Goal: Task Accomplishment & Management: Use online tool/utility

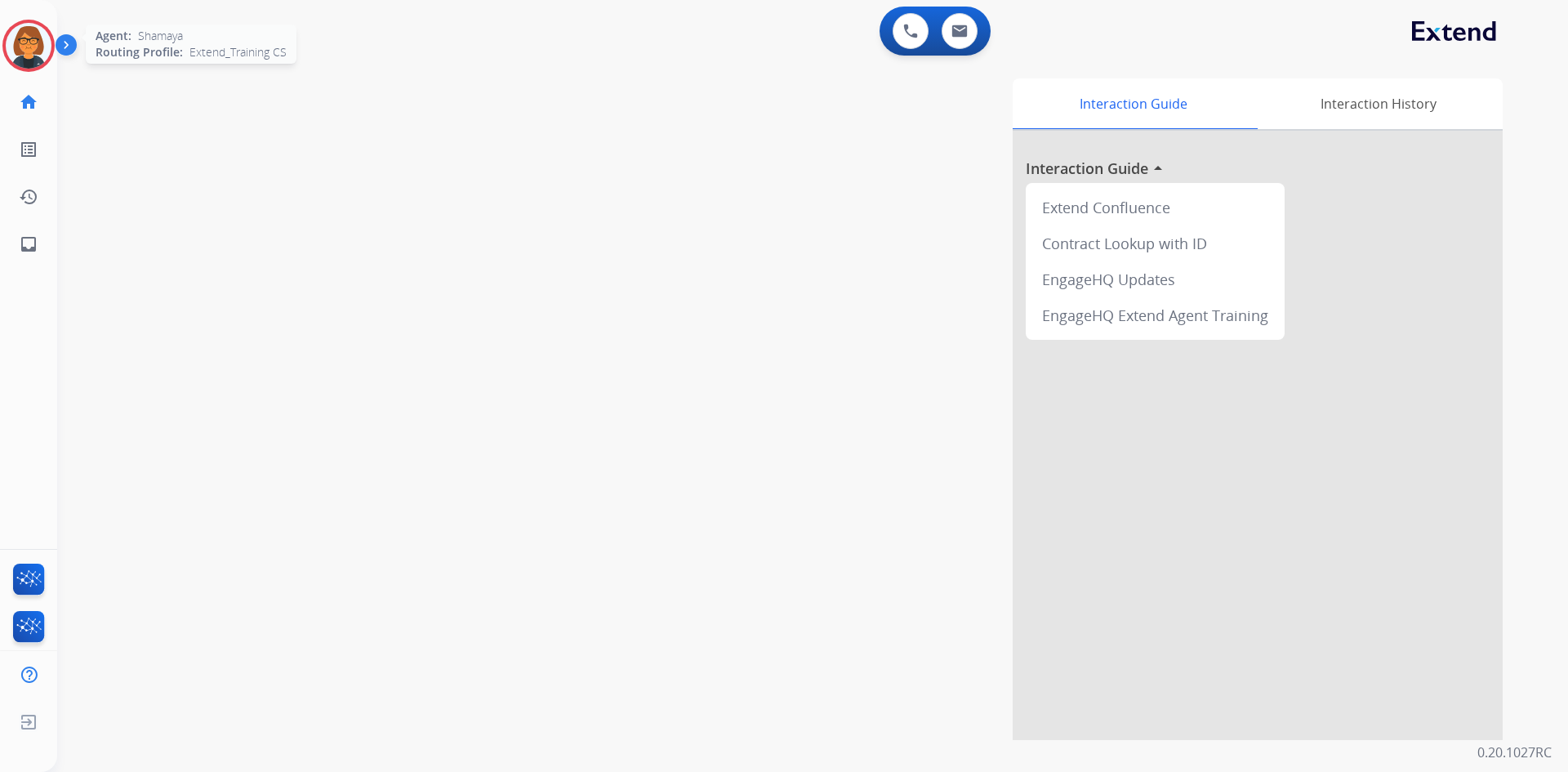
click at [13, 40] on img at bounding box center [29, 46] width 46 height 46
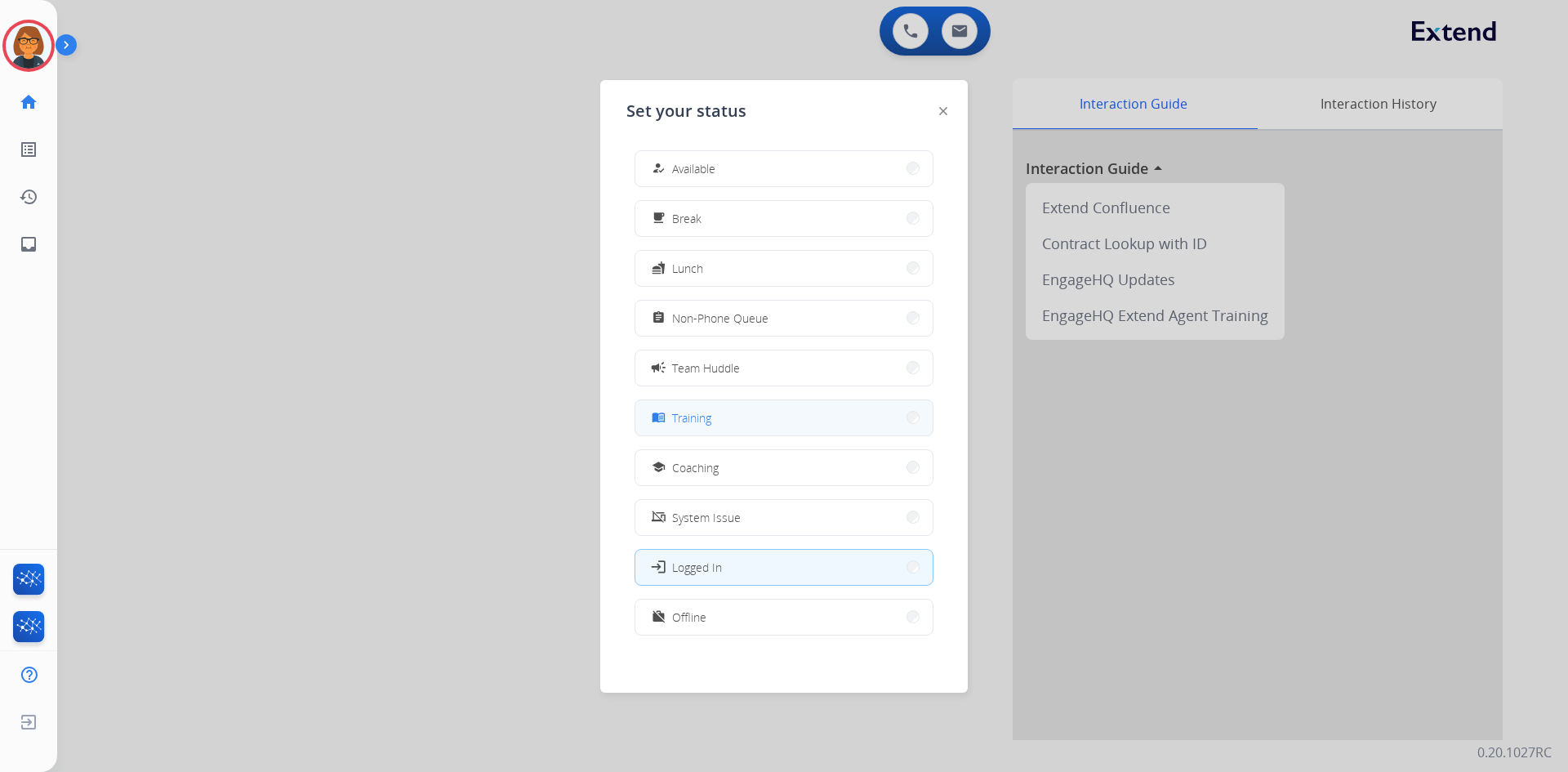
click at [652, 416] on button "menu_book Training" at bounding box center [784, 418] width 297 height 35
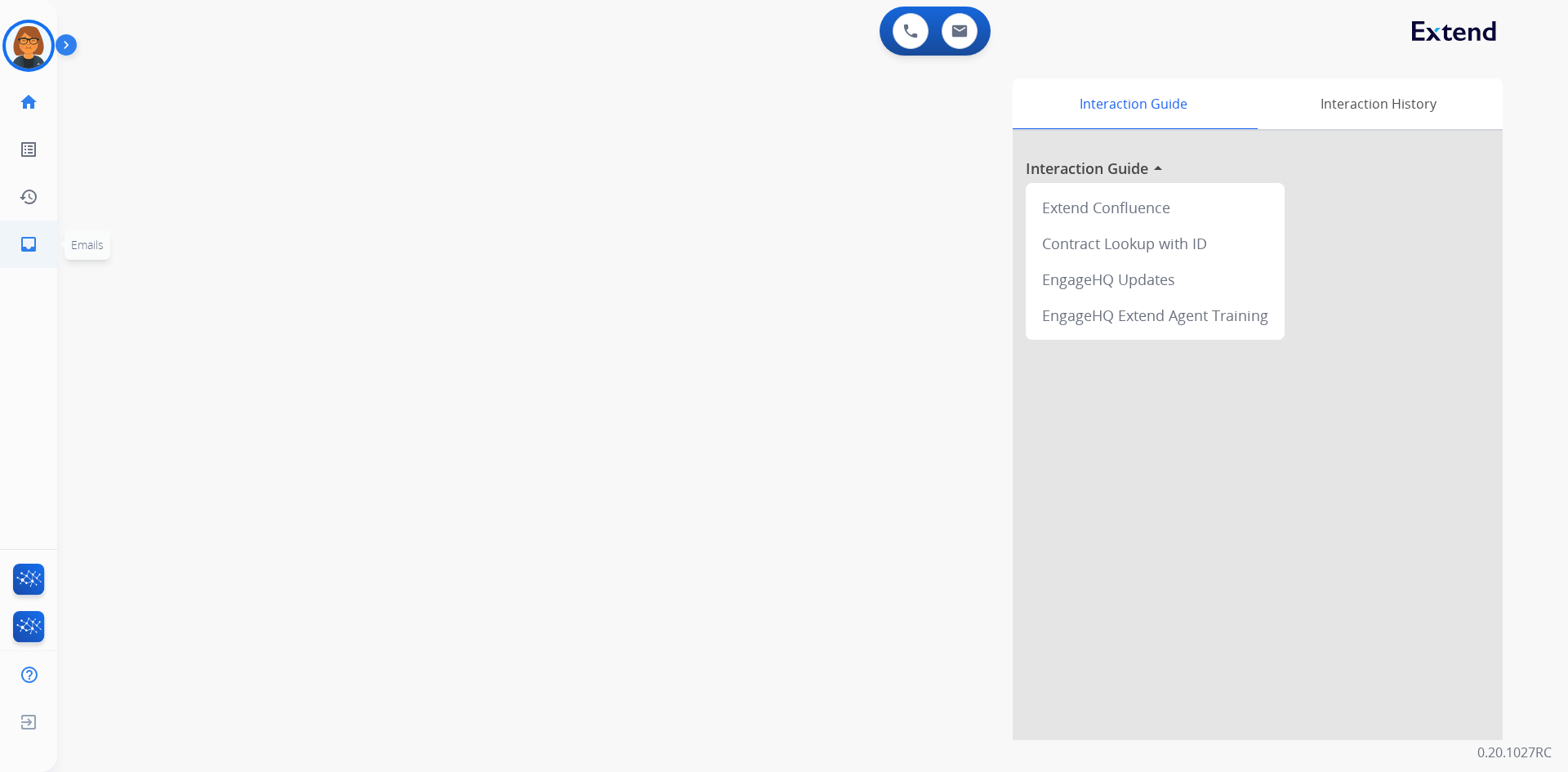
click at [32, 239] on mat-icon "inbox" at bounding box center [28, 243] width 19 height 19
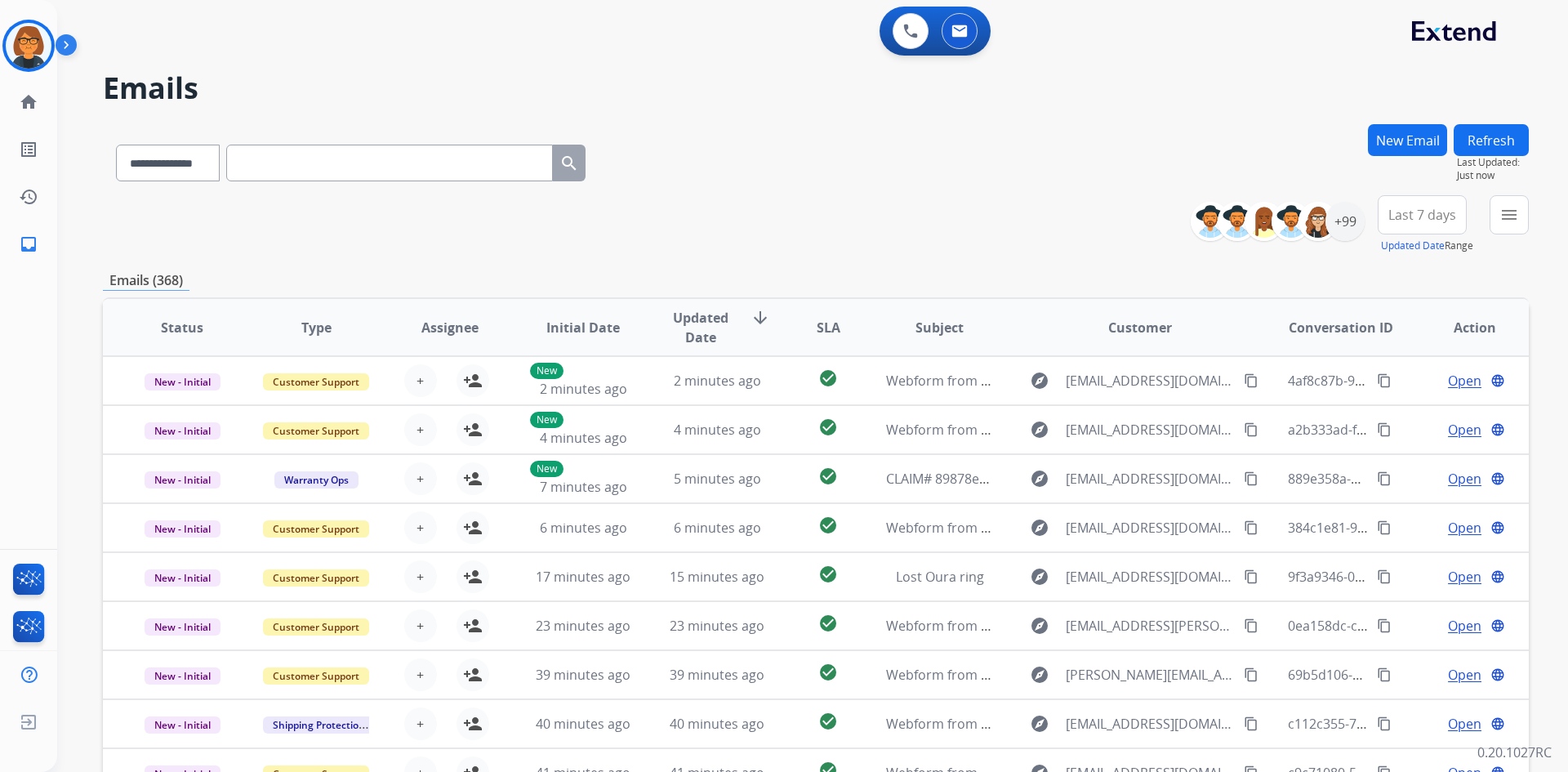
click at [1439, 218] on span "Last 7 days" at bounding box center [1422, 214] width 68 height 6
click at [1349, 232] on div "+99" at bounding box center [1344, 221] width 40 height 40
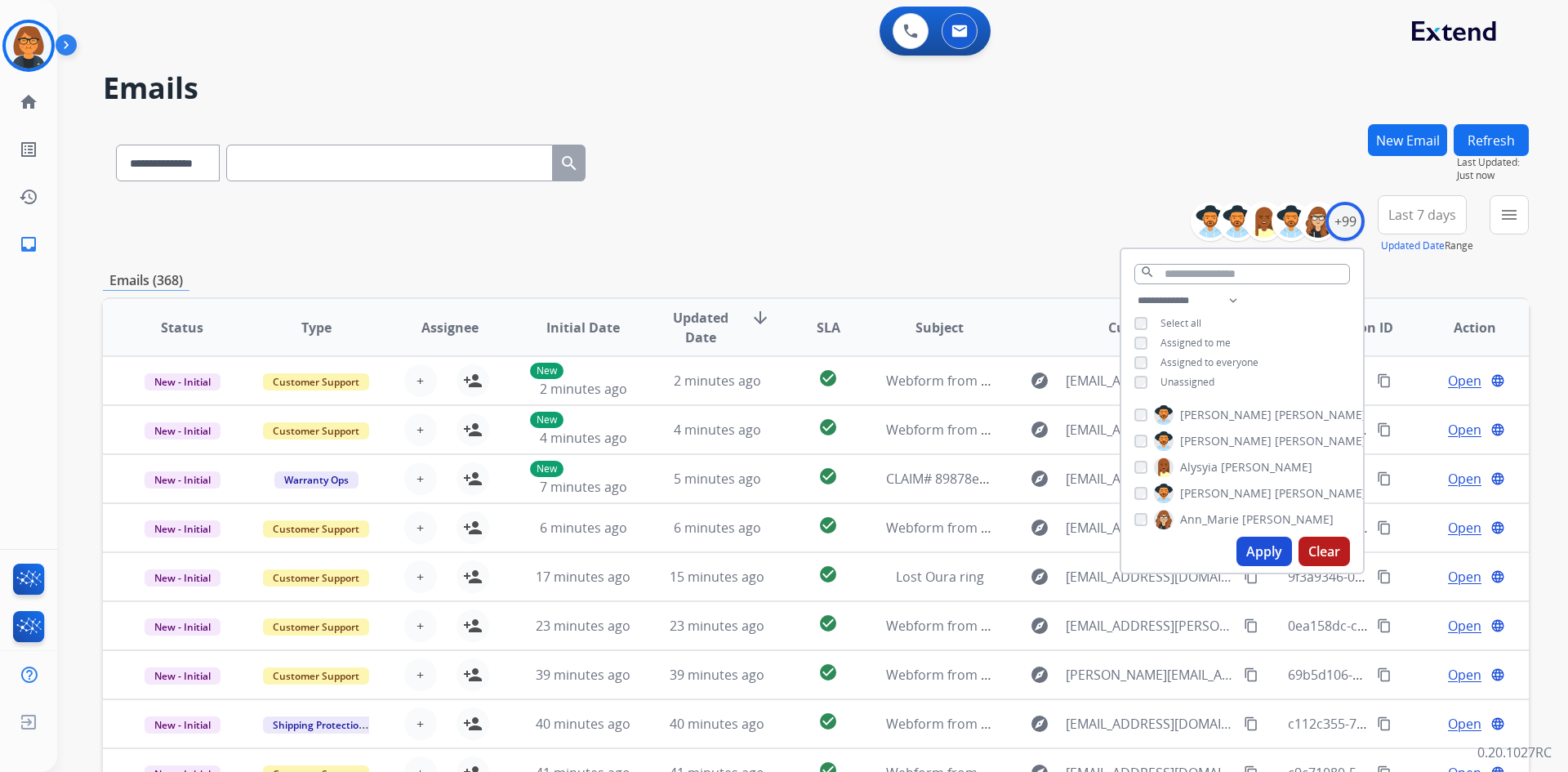
click at [1201, 380] on span "Unassigned" at bounding box center [1187, 382] width 53 height 14
click at [1258, 544] on button "Apply" at bounding box center [1264, 552] width 55 height 30
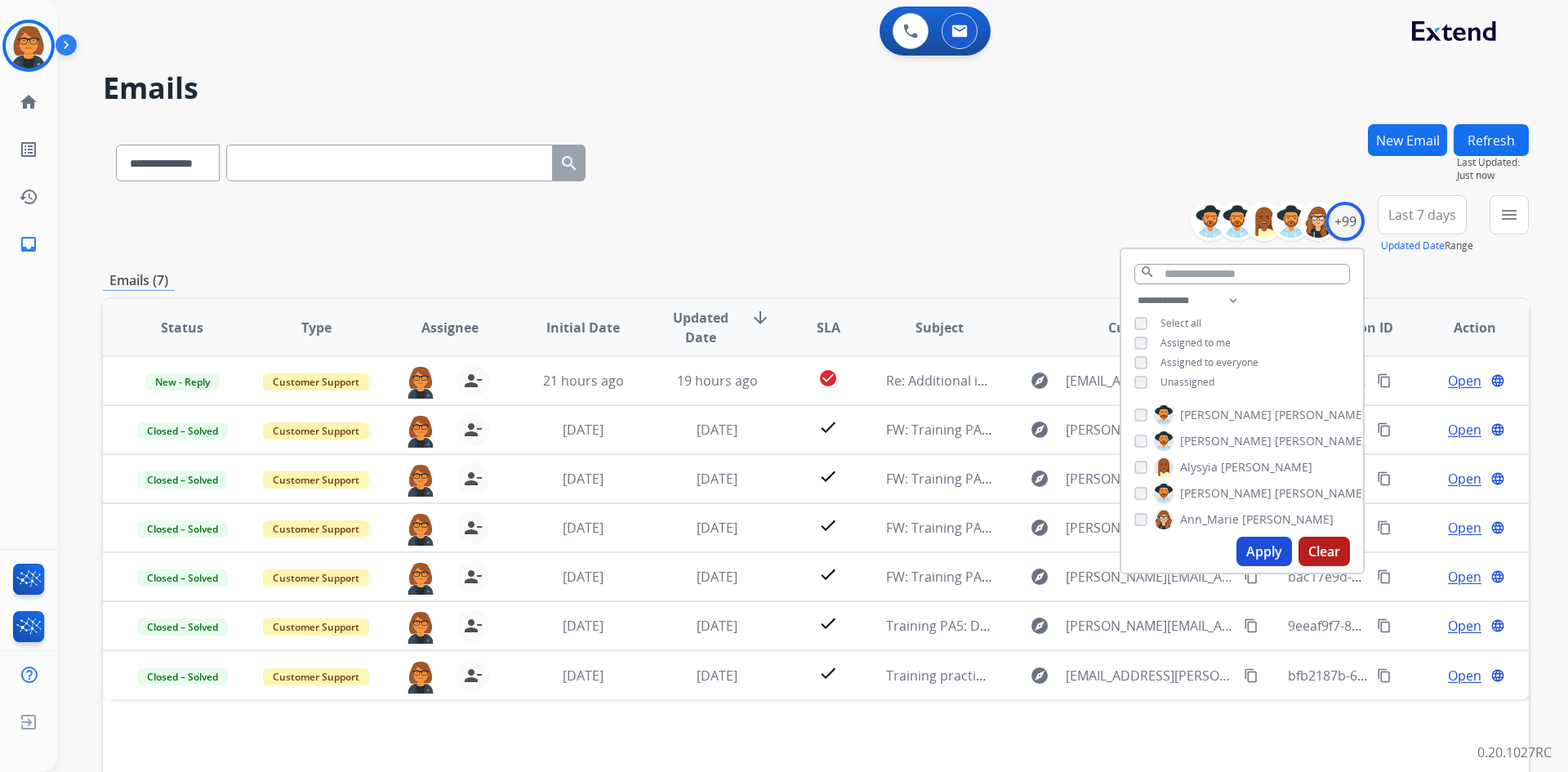
click at [1075, 208] on div "**********" at bounding box center [816, 225] width 1425 height 59
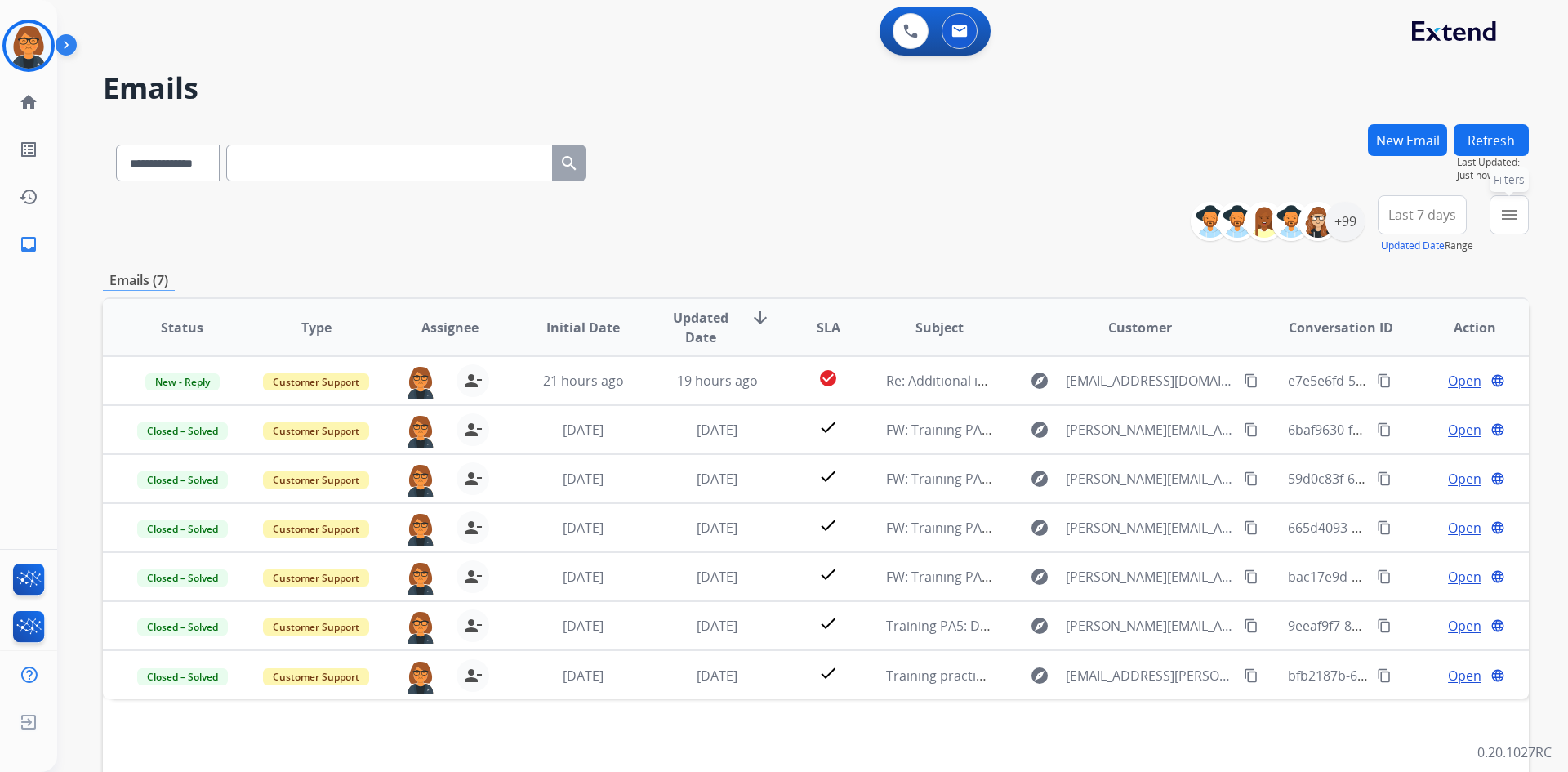
click at [1519, 219] on button "menu Filters" at bounding box center [1508, 215] width 40 height 40
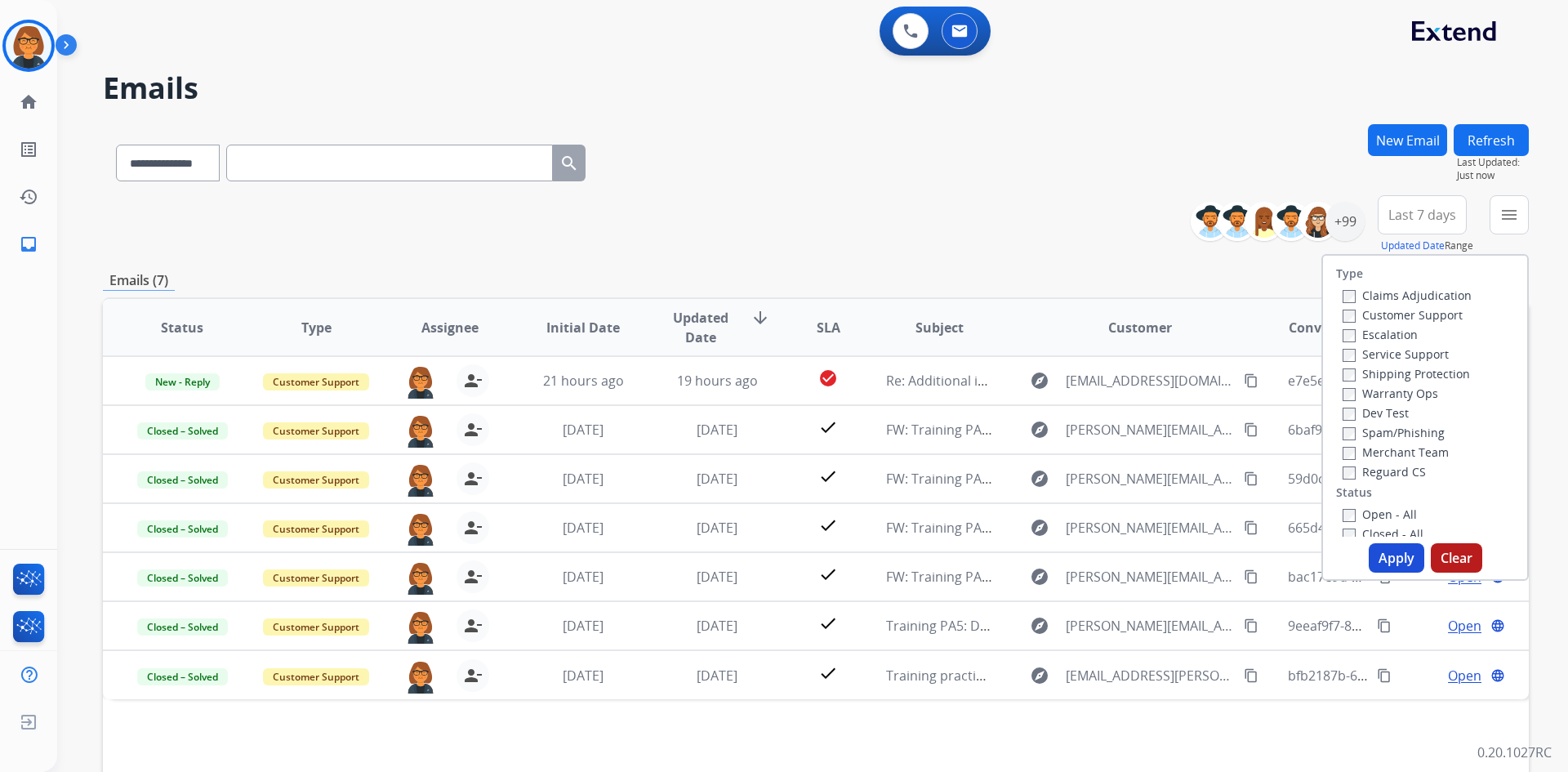
click at [1298, 717] on div "Status Type Assignee Initial Date Updated Date arrow_downward SLA Subject Custo…" at bounding box center [816, 570] width 1425 height 547
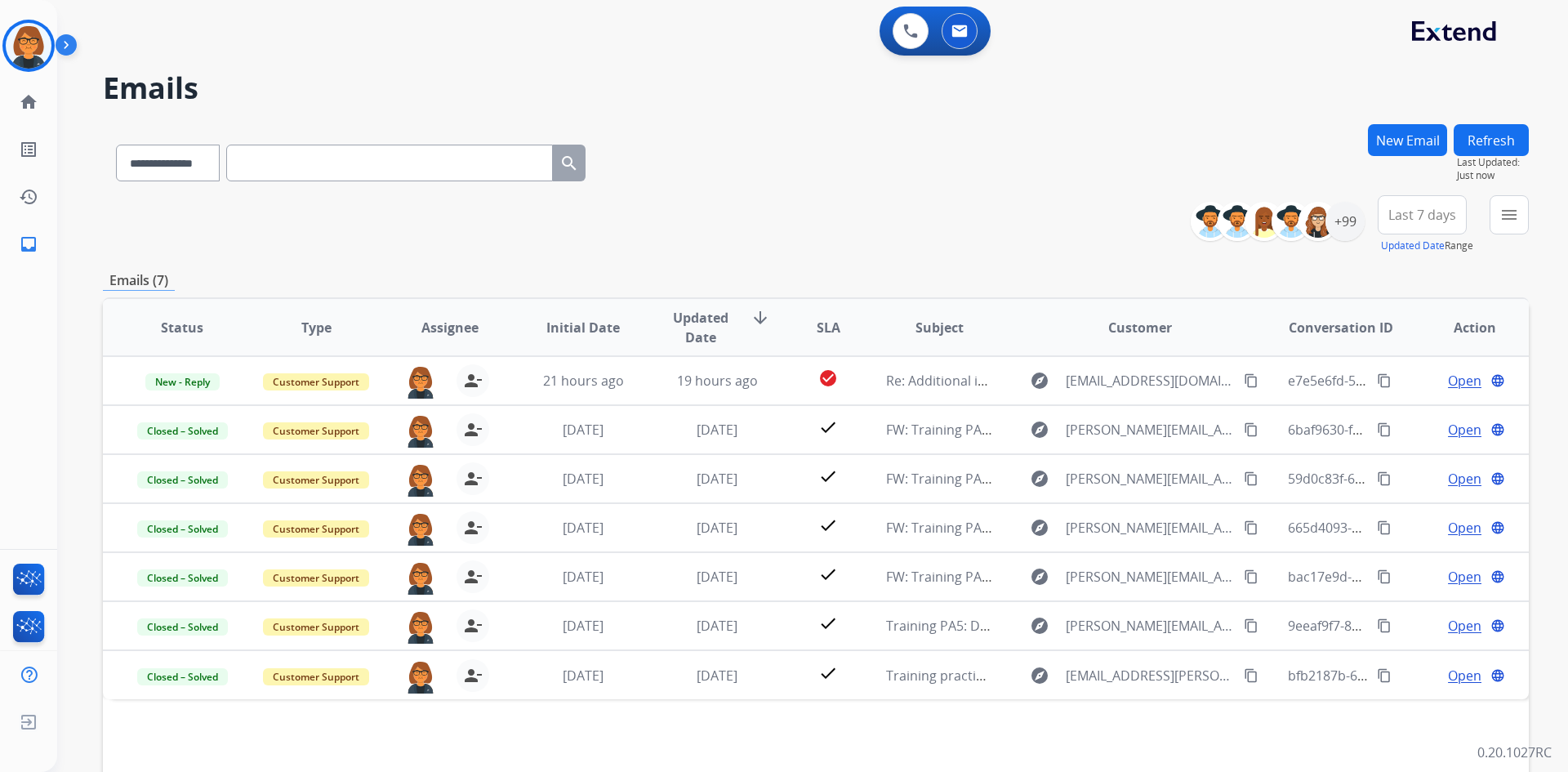
click at [1444, 204] on button "Last 7 days" at bounding box center [1421, 215] width 89 height 40
click at [1504, 230] on button "menu Filters" at bounding box center [1508, 215] width 40 height 40
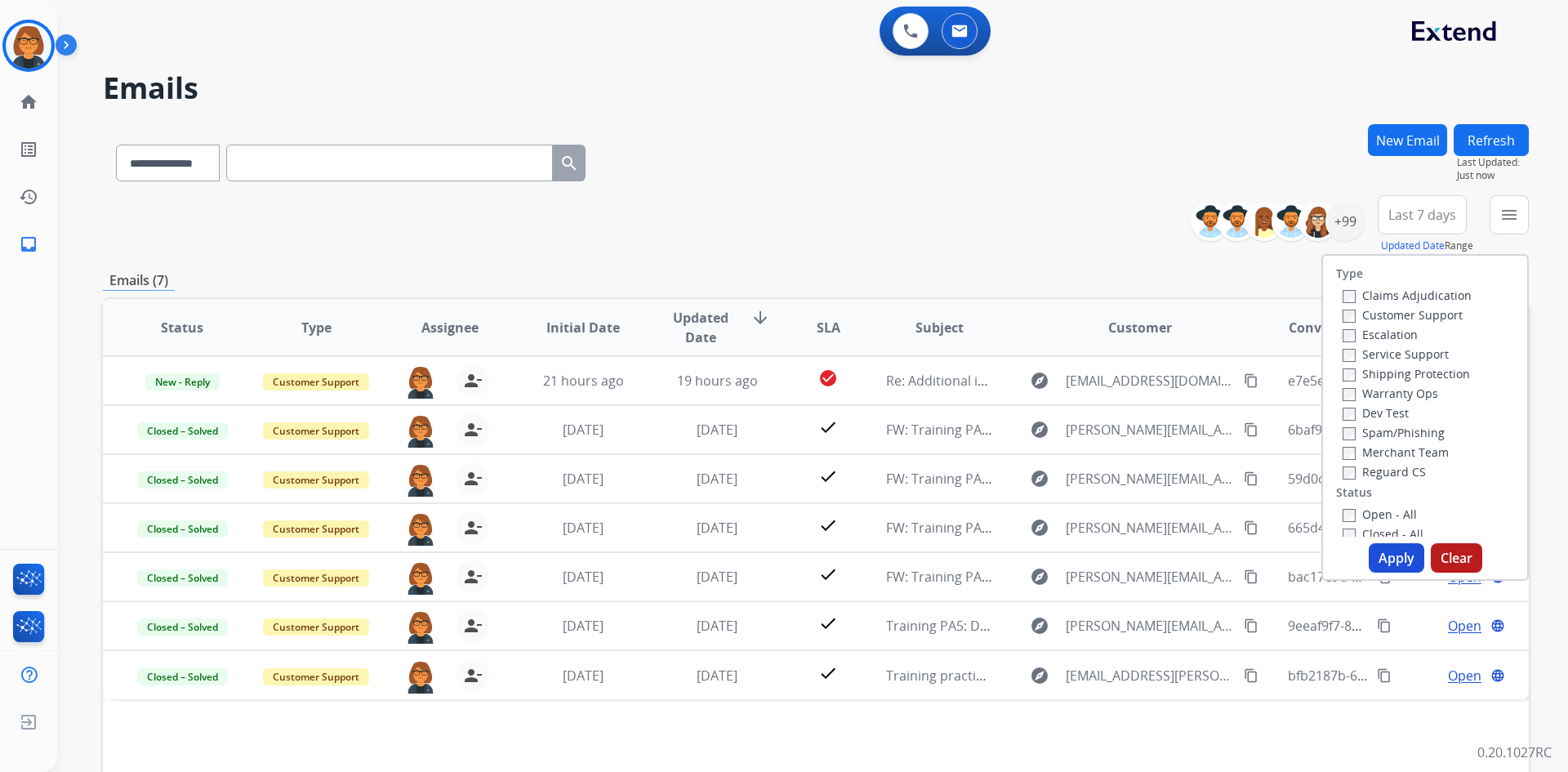
click at [1377, 318] on label "Customer Support" at bounding box center [1402, 315] width 120 height 16
click at [1397, 375] on label "Shipping Protection" at bounding box center [1406, 374] width 127 height 16
click at [1373, 473] on label "Reguard CS" at bounding box center [1384, 471] width 83 height 16
click at [1380, 505] on div "Open - All" at bounding box center [1428, 513] width 171 height 19
click at [1382, 511] on label "Open - All" at bounding box center [1379, 514] width 75 height 16
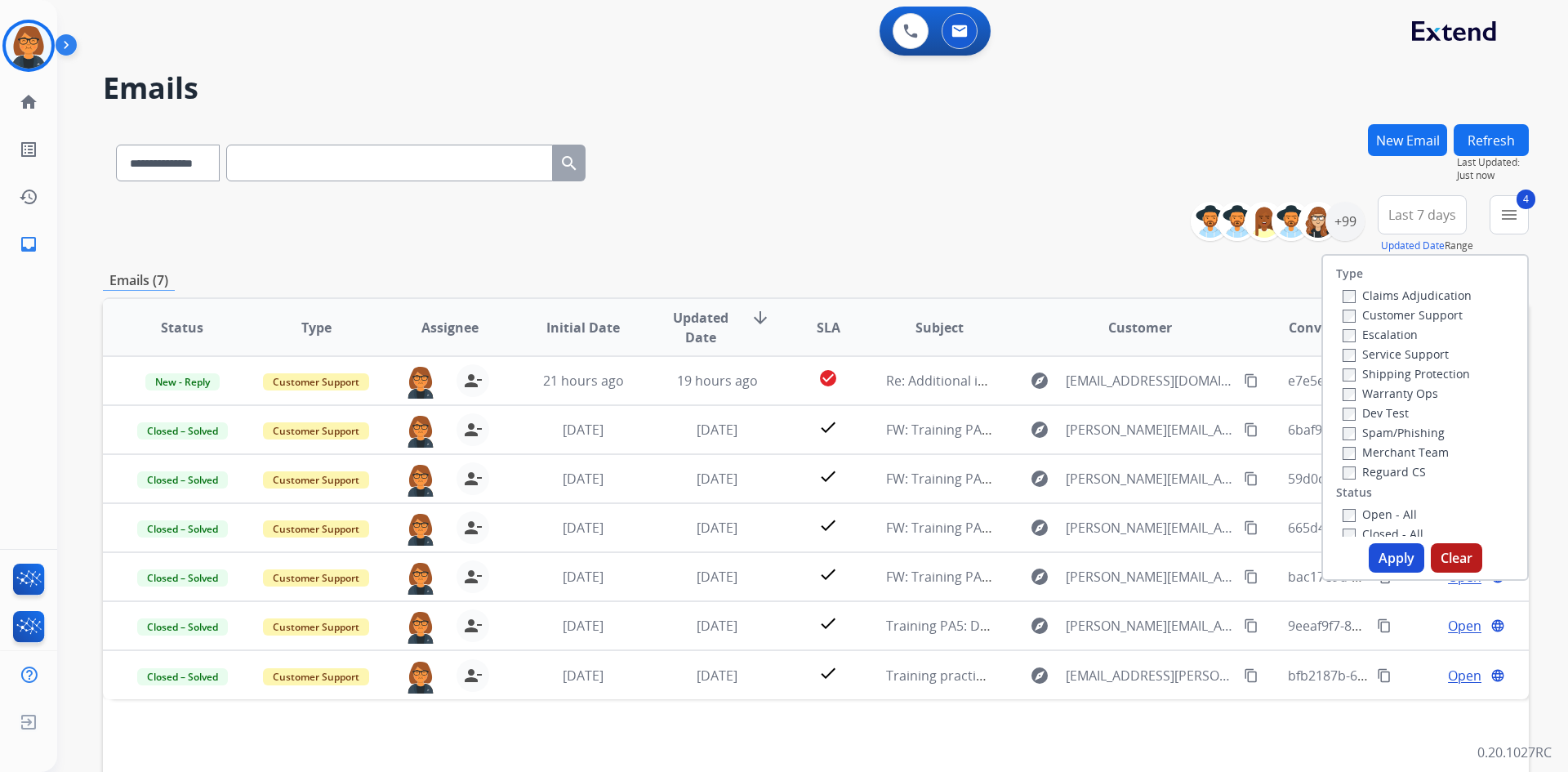
click at [1376, 559] on button "Apply" at bounding box center [1396, 558] width 55 height 30
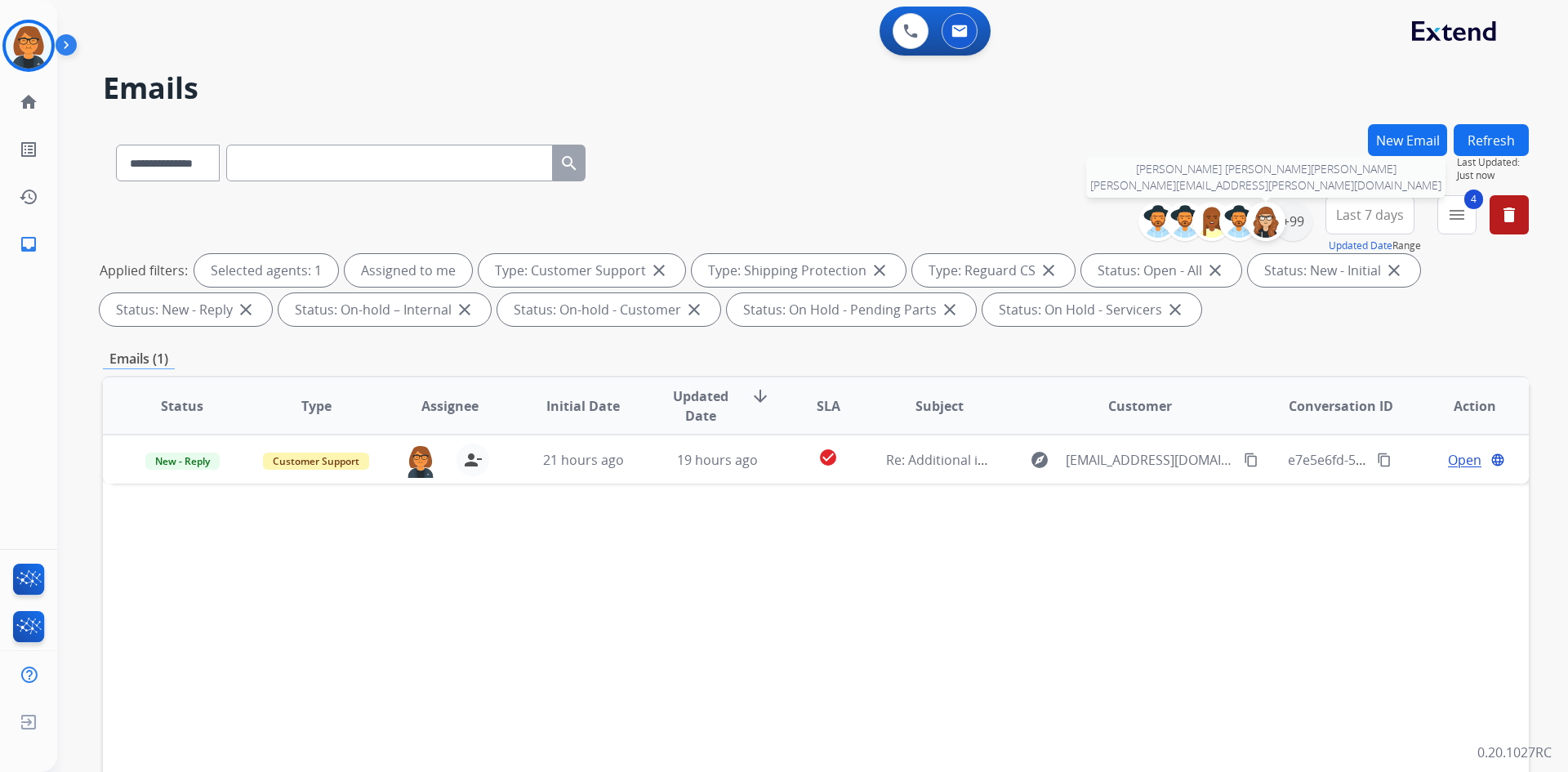
click at [1261, 233] on img at bounding box center [1265, 220] width 32 height 32
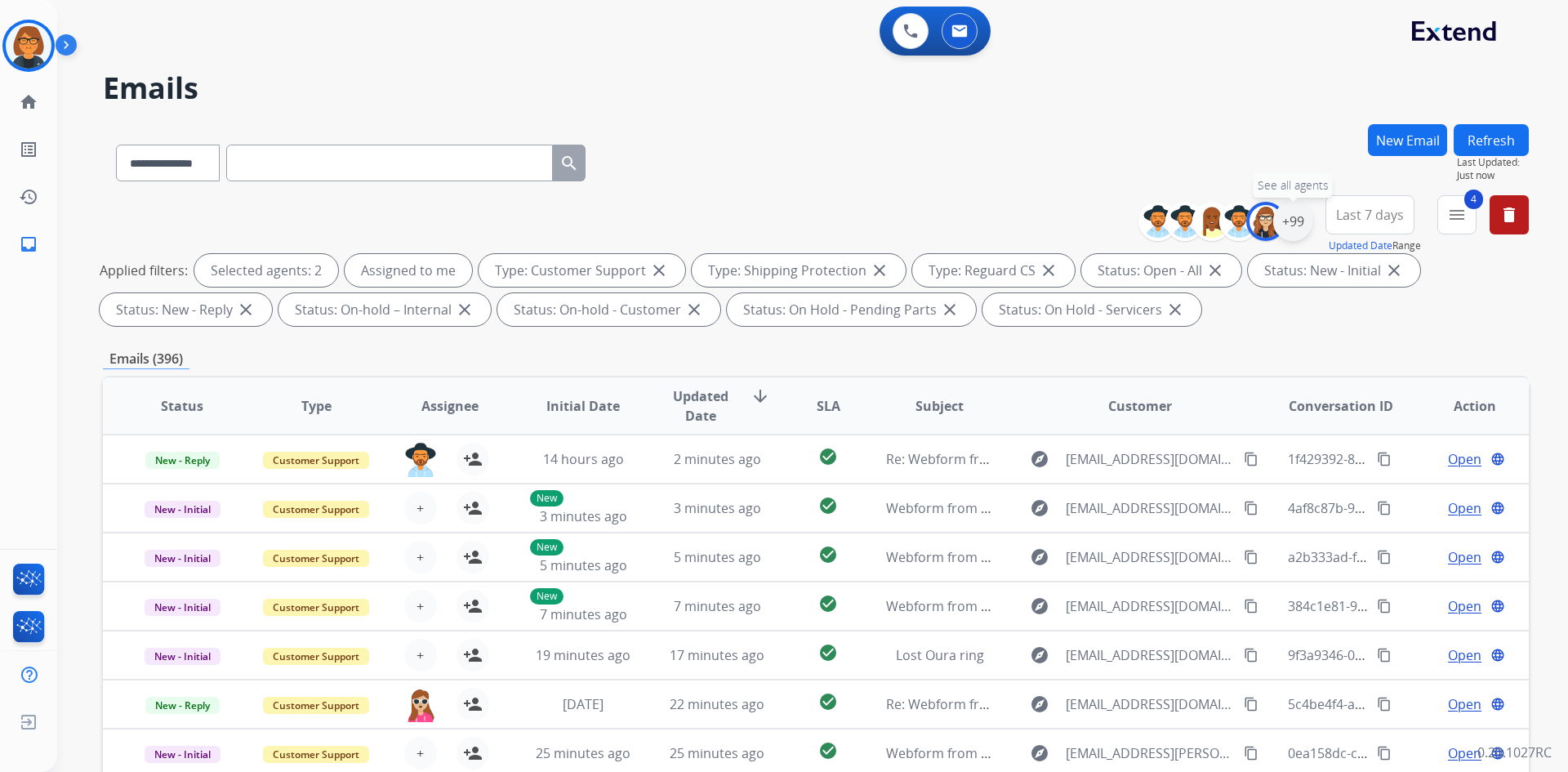
click at [1289, 231] on div "+99" at bounding box center [1292, 221] width 40 height 40
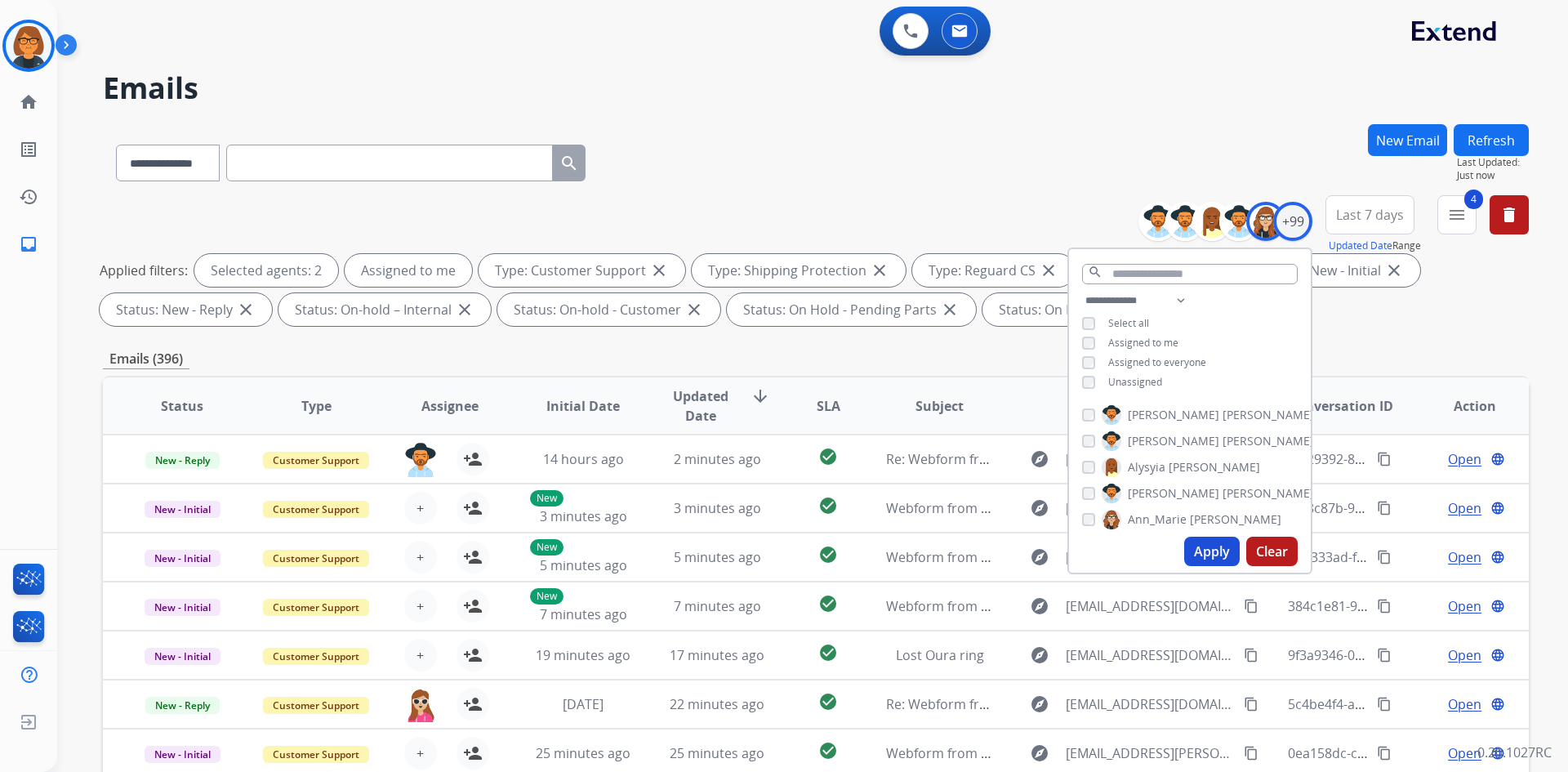
click at [1127, 524] on span "Ann_Marie" at bounding box center [1157, 519] width 59 height 17
click at [1206, 553] on button "Apply" at bounding box center [1211, 552] width 55 height 30
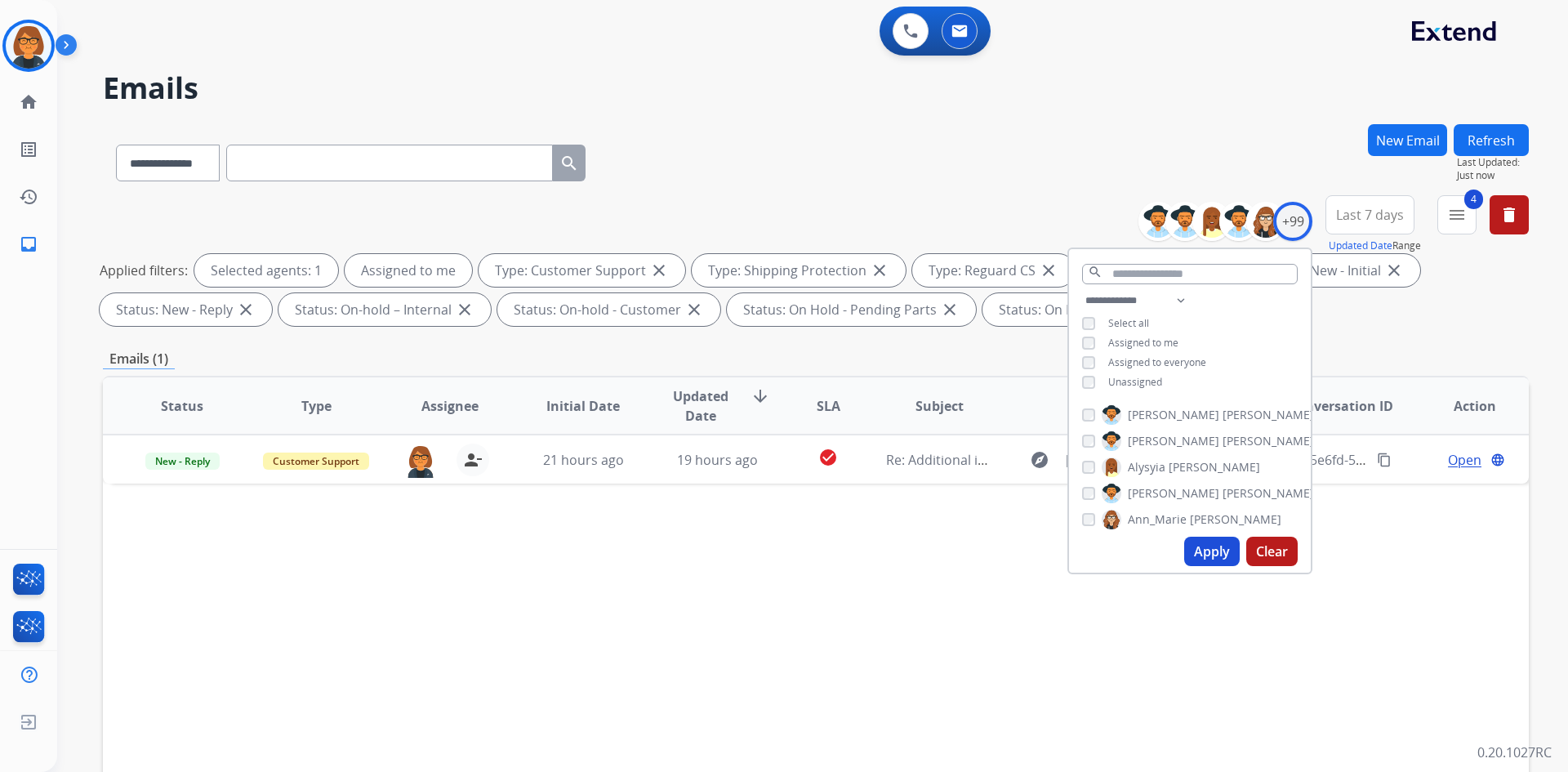
click at [1369, 231] on button "Last 7 days" at bounding box center [1369, 215] width 89 height 40
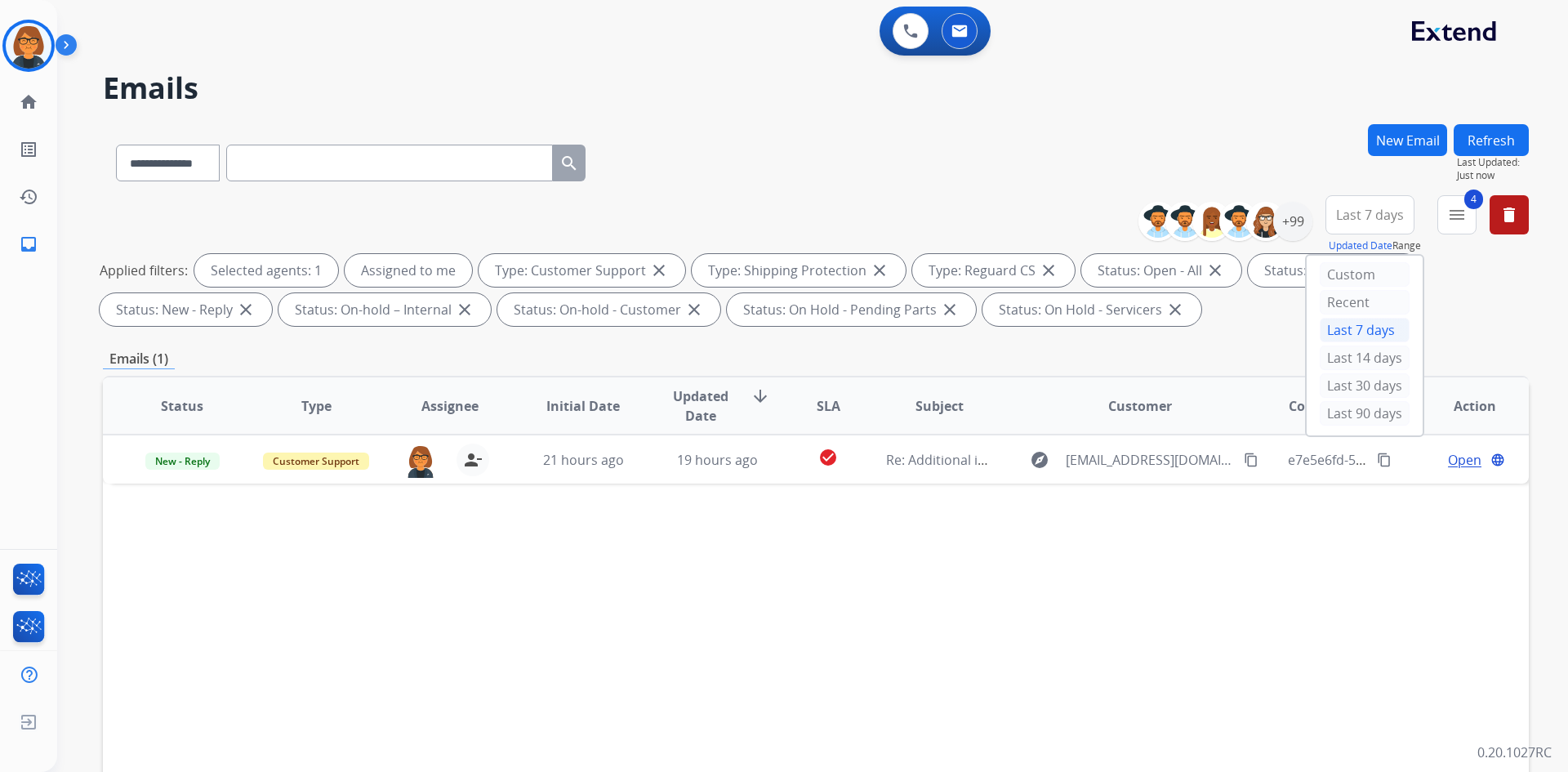
click at [1363, 411] on div "Last 90 days" at bounding box center [1363, 413] width 89 height 25
click at [1454, 214] on mat-icon "menu" at bounding box center [1456, 214] width 19 height 19
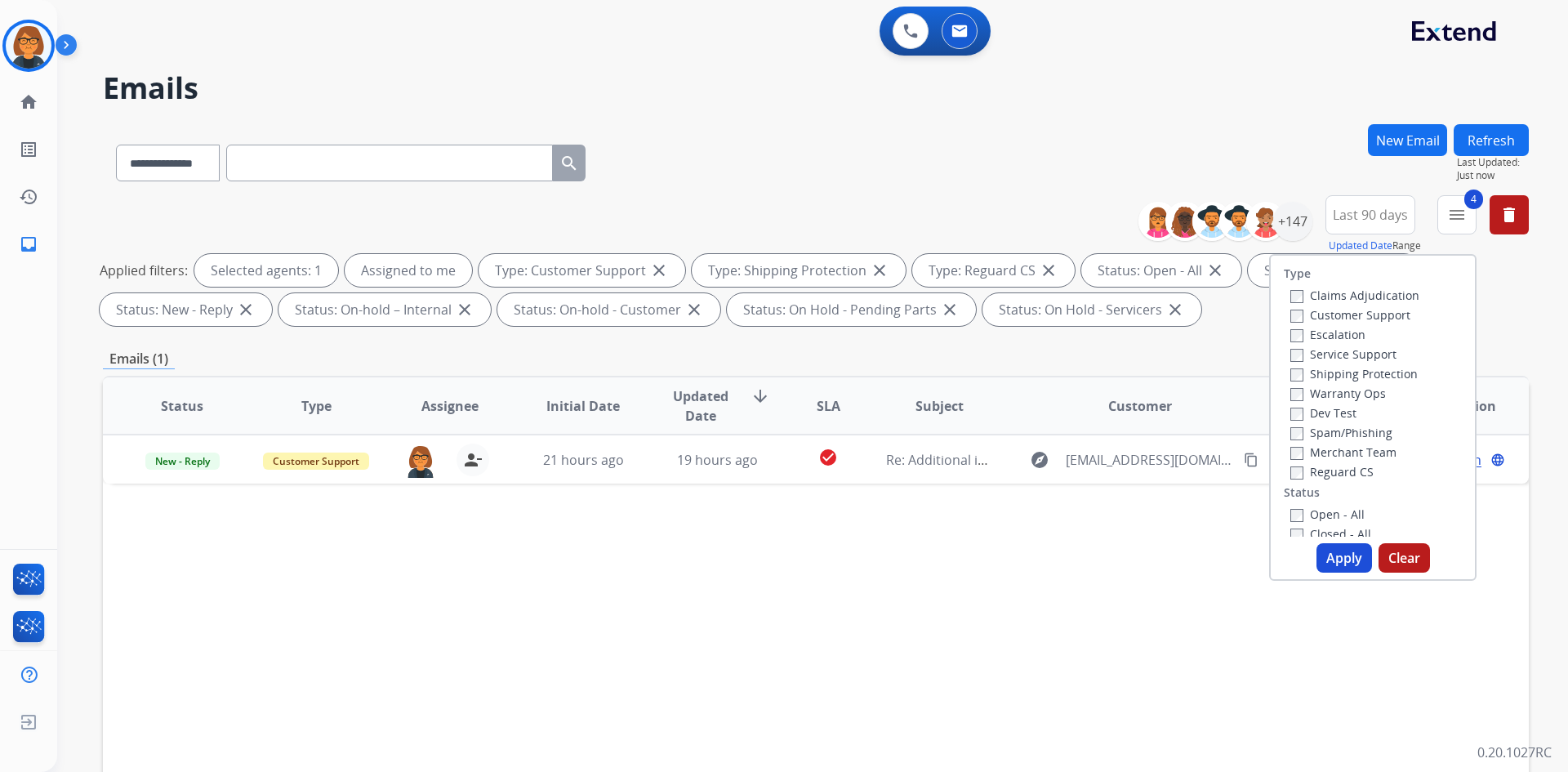
click at [1365, 215] on span "Last 90 days" at bounding box center [1369, 214] width 75 height 6
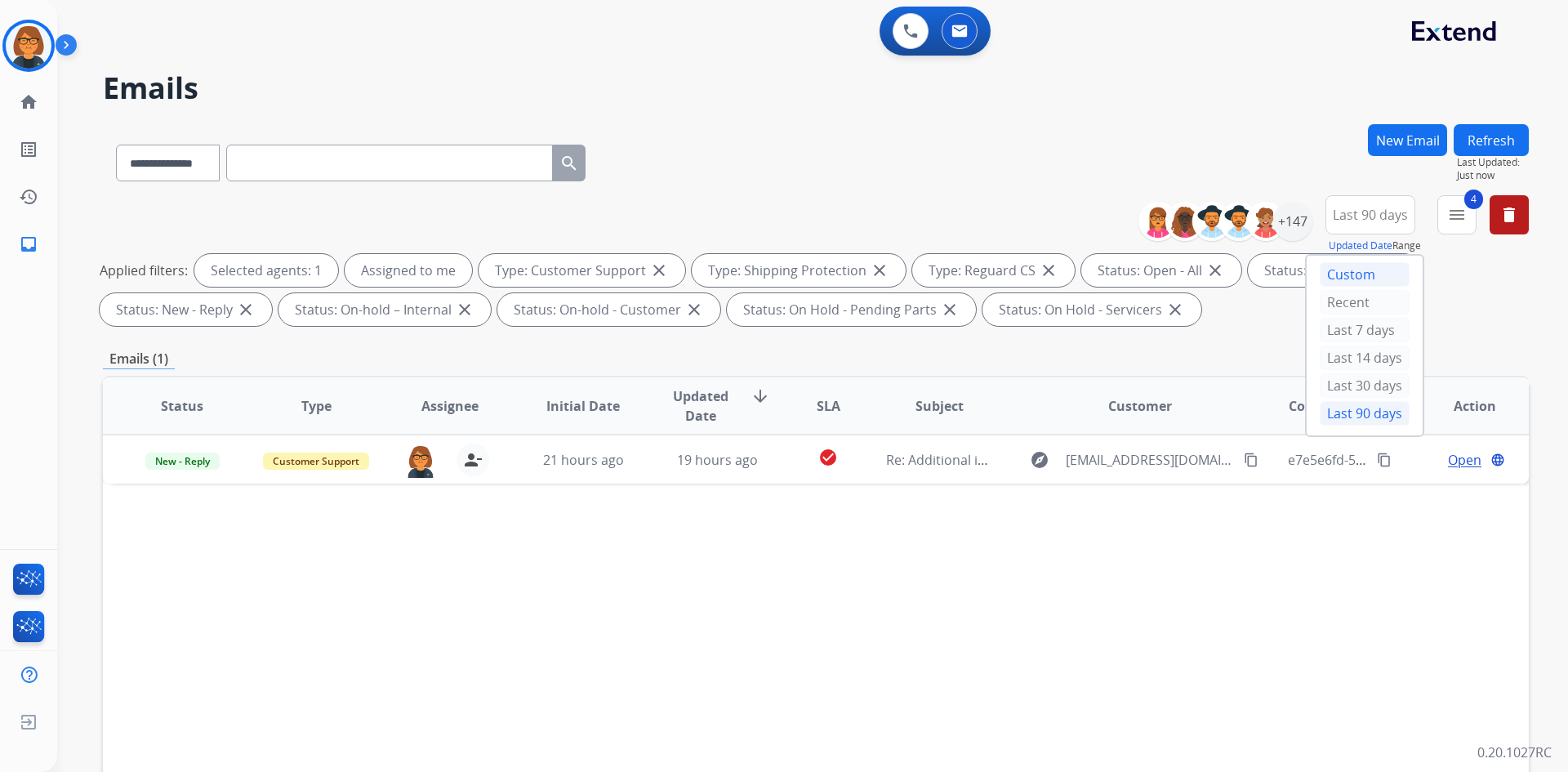
click at [1353, 280] on div "Custom" at bounding box center [1363, 274] width 89 height 25
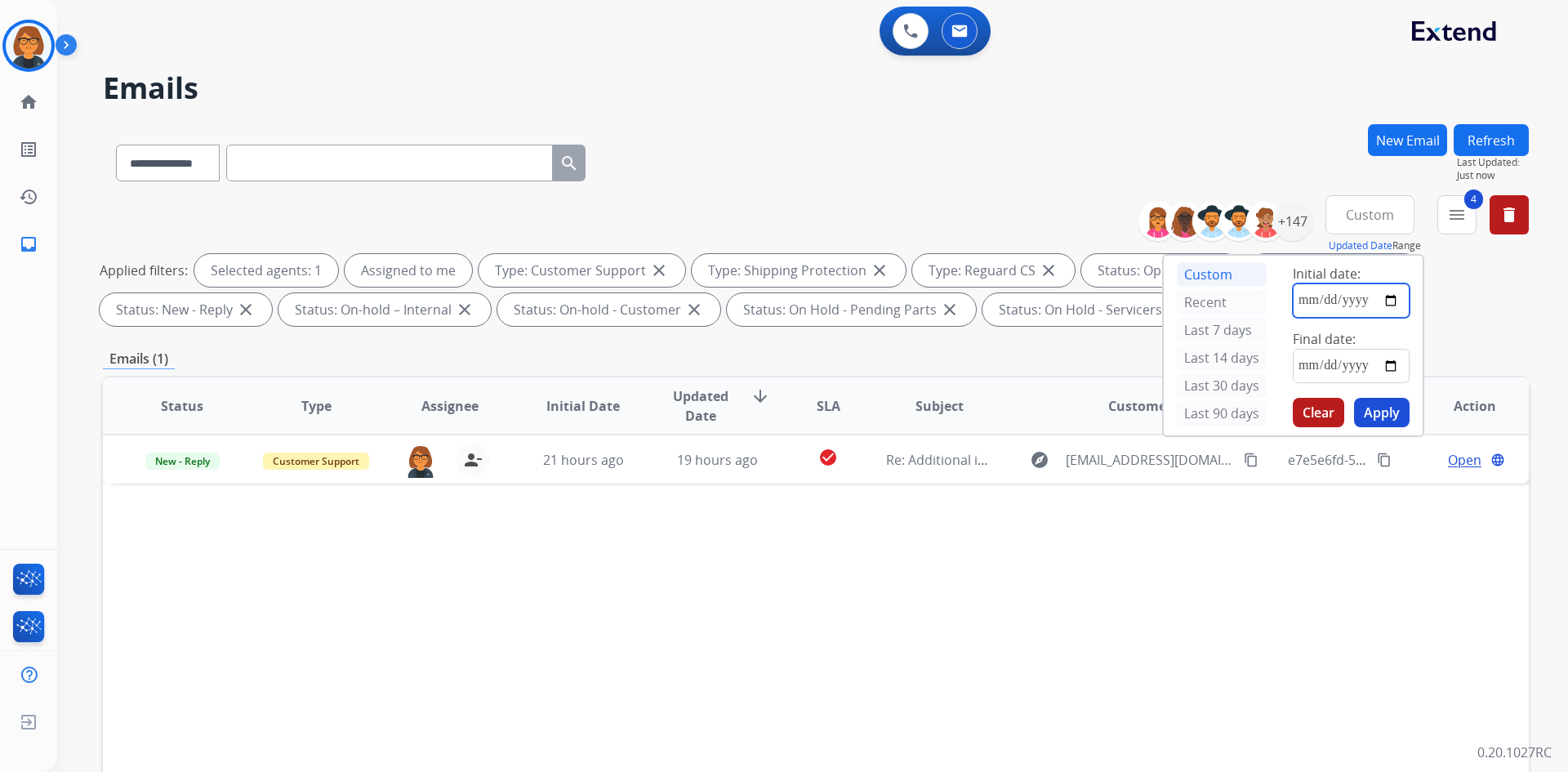
click at [1304, 298] on input "date" at bounding box center [1350, 300] width 117 height 34
type input "**********"
click at [1292, 366] on input "date" at bounding box center [1350, 365] width 117 height 34
type input "**********"
click at [1397, 418] on button "Apply" at bounding box center [1381, 412] width 55 height 30
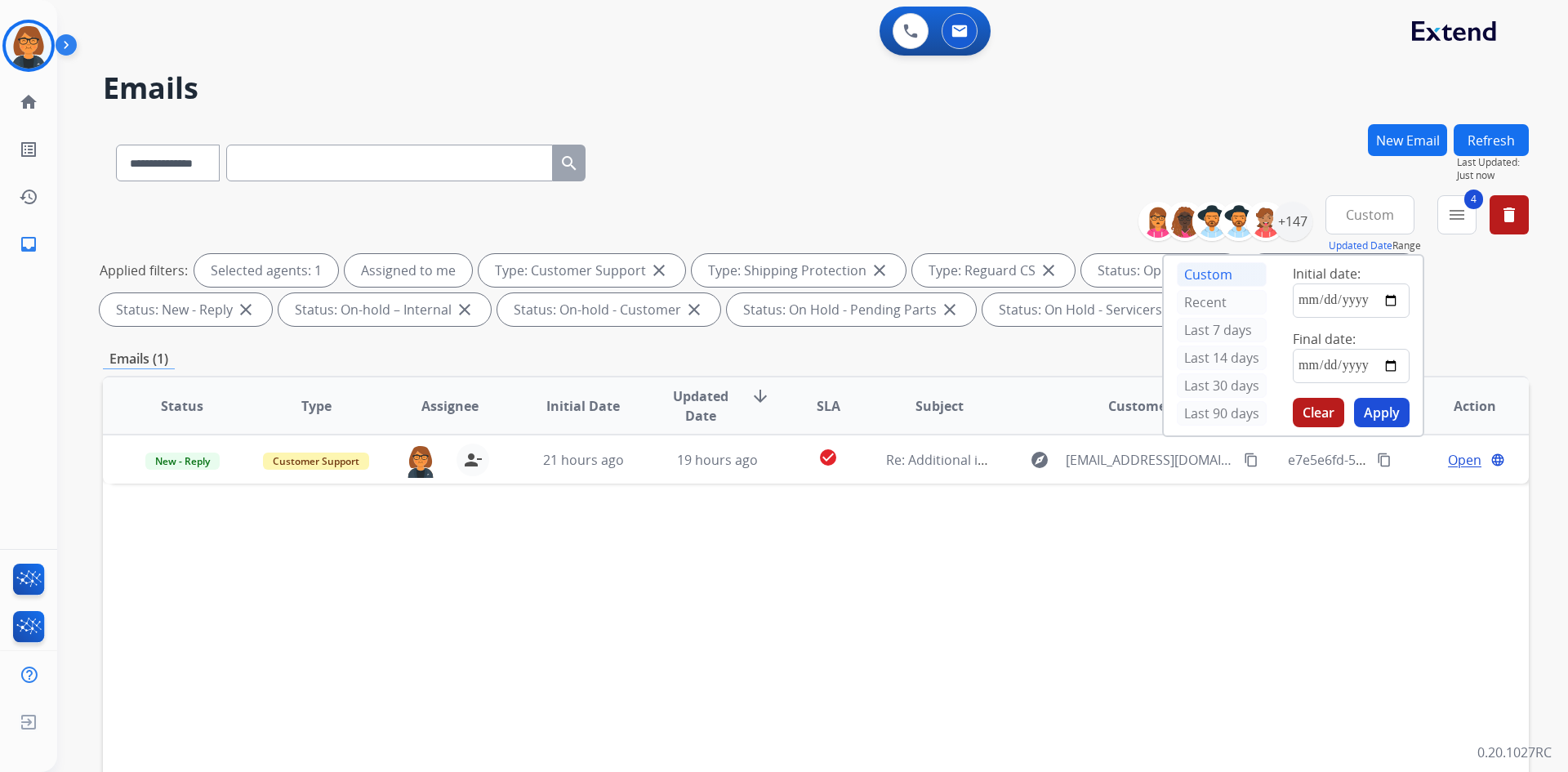
click at [1325, 564] on div "Status Type Assignee Initial Date Updated Date arrow_downward SLA Subject Custo…" at bounding box center [816, 648] width 1425 height 547
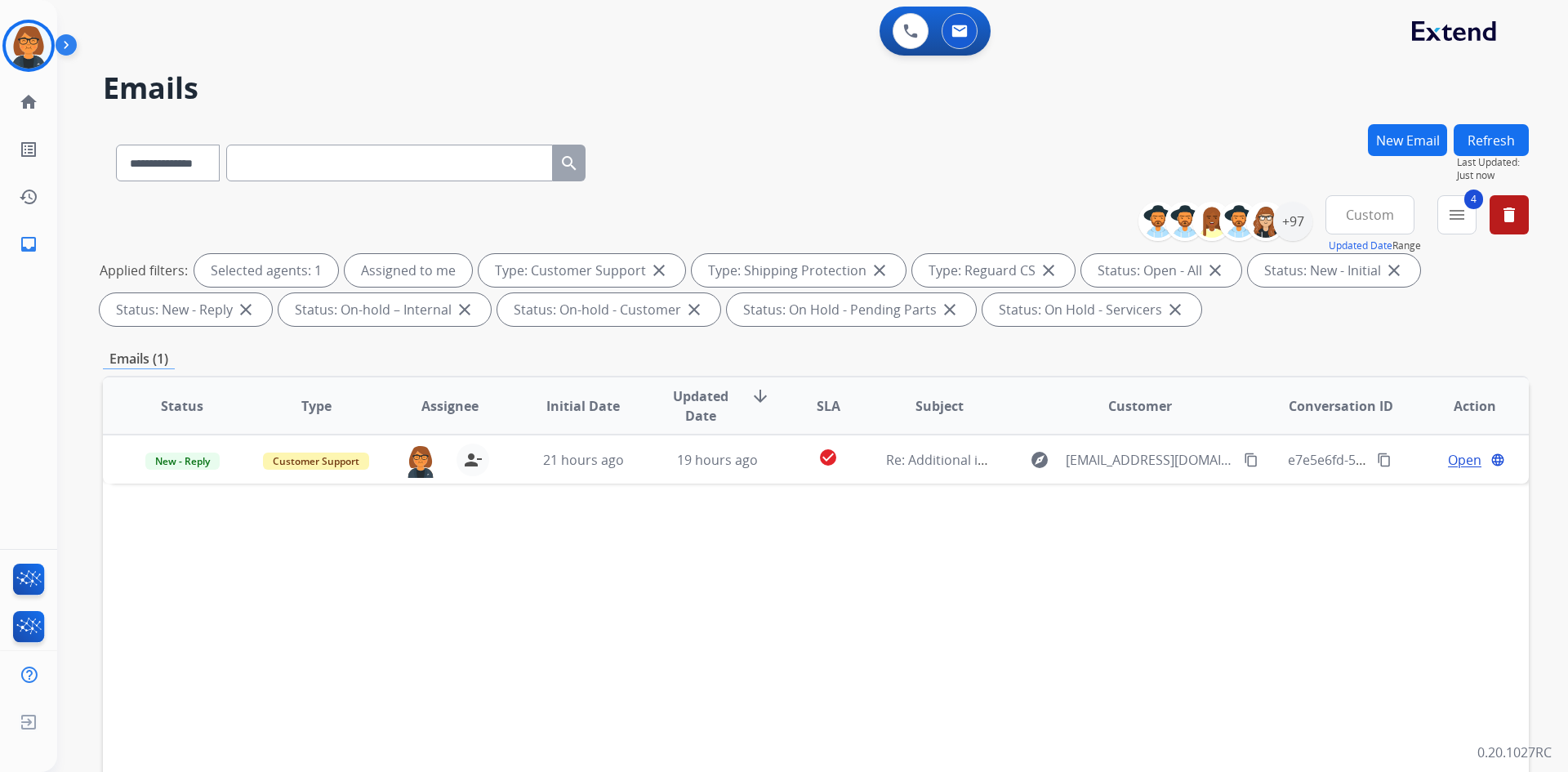
click at [1507, 140] on button "Refresh" at bounding box center [1491, 140] width 75 height 32
click at [1302, 220] on div "+97" at bounding box center [1292, 221] width 40 height 40
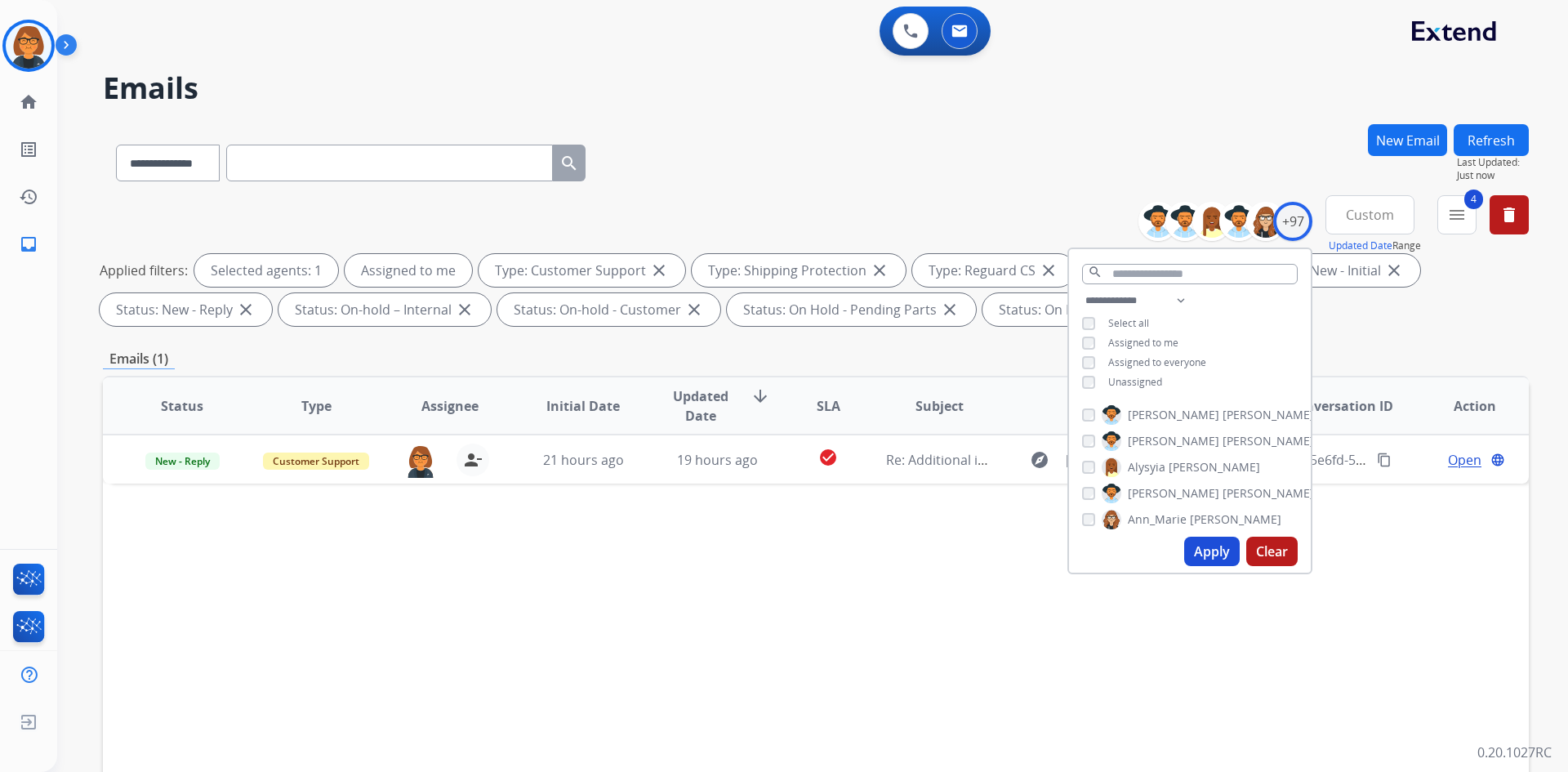
click at [1416, 312] on div "Applied filters: Selected agents: 1 Assigned to me Type: Customer Support close…" at bounding box center [812, 290] width 1425 height 72
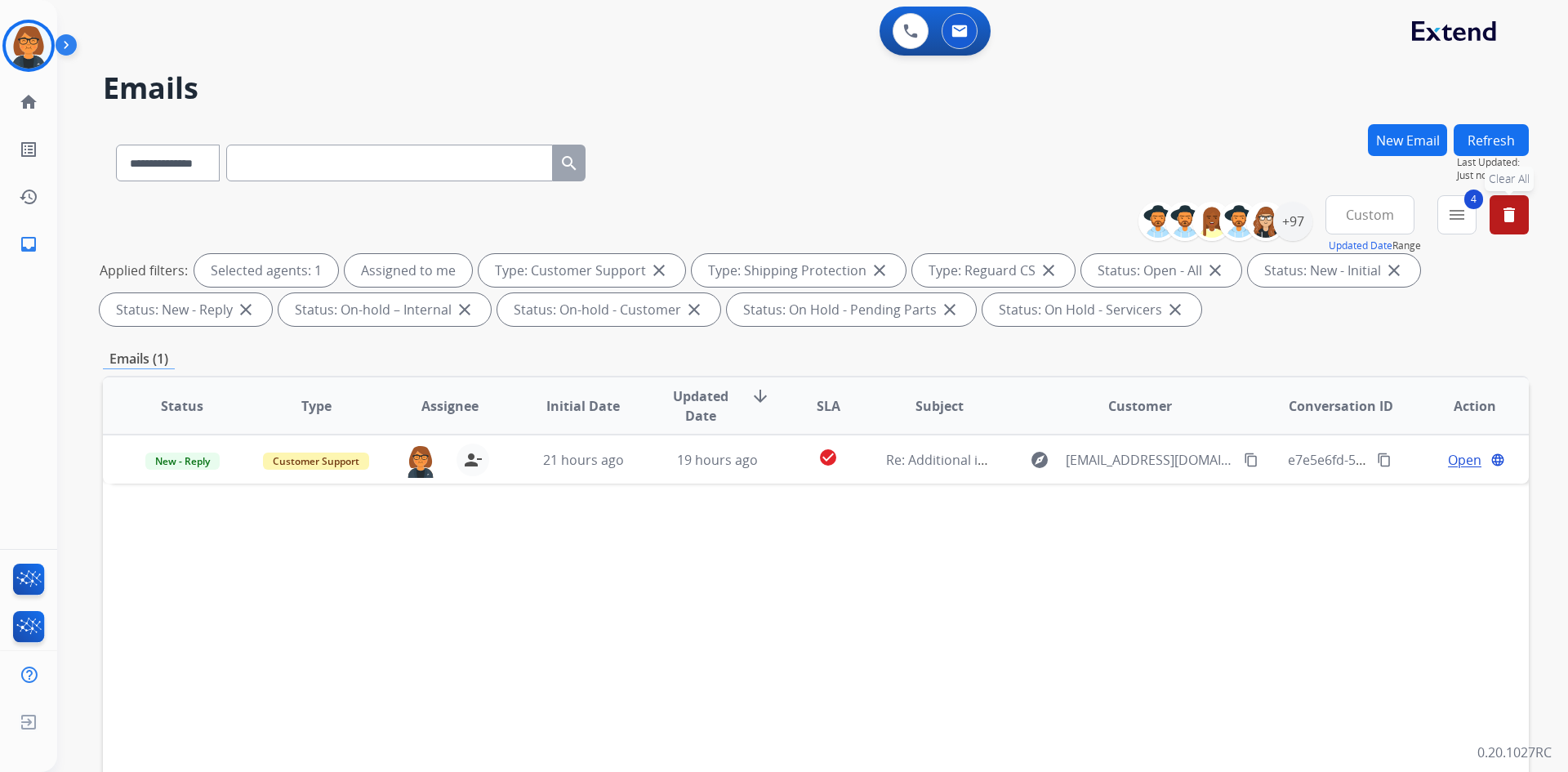
click at [1500, 217] on mat-icon "delete" at bounding box center [1508, 214] width 19 height 19
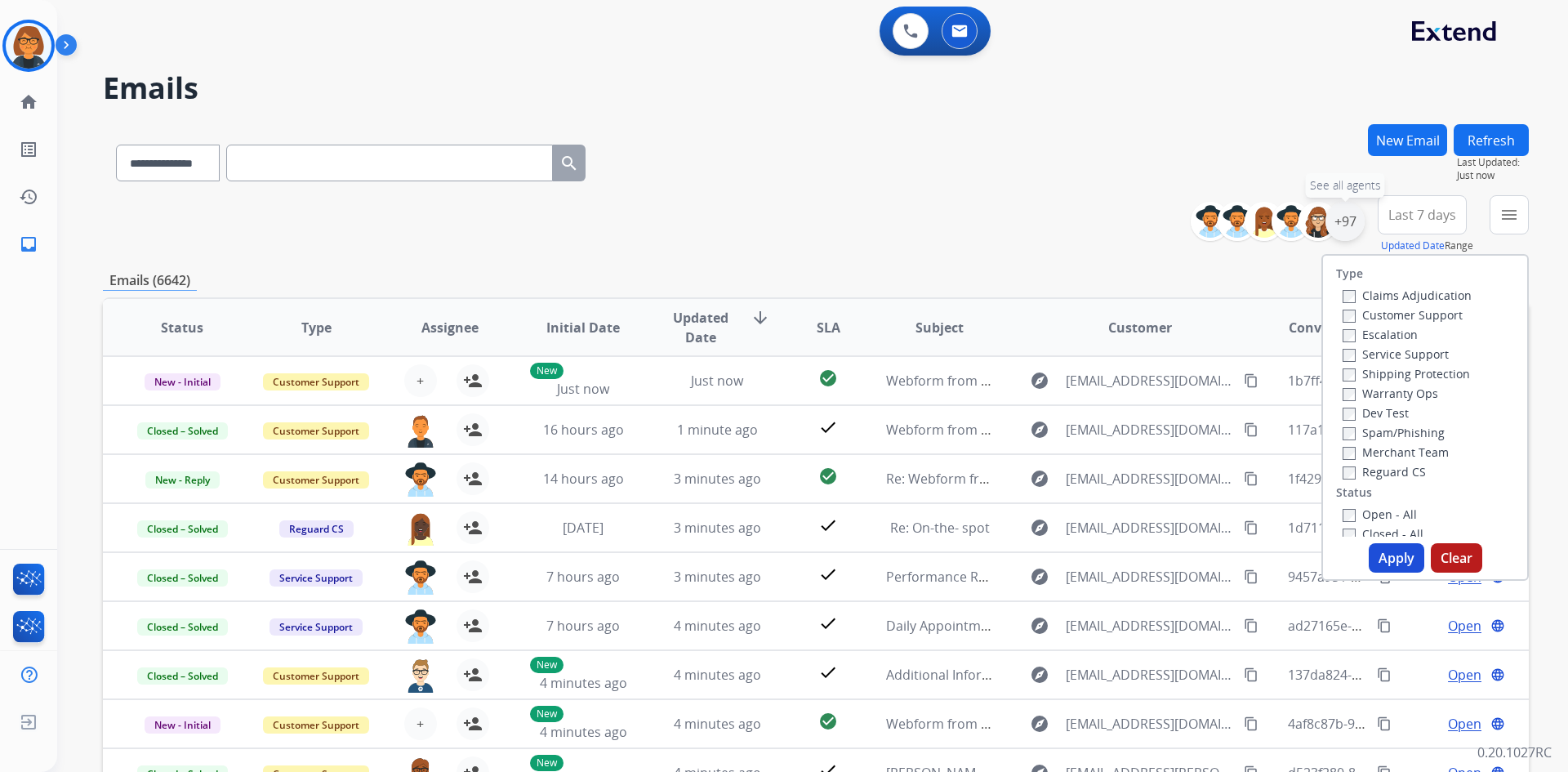
click at [1357, 224] on div "+97" at bounding box center [1344, 221] width 40 height 40
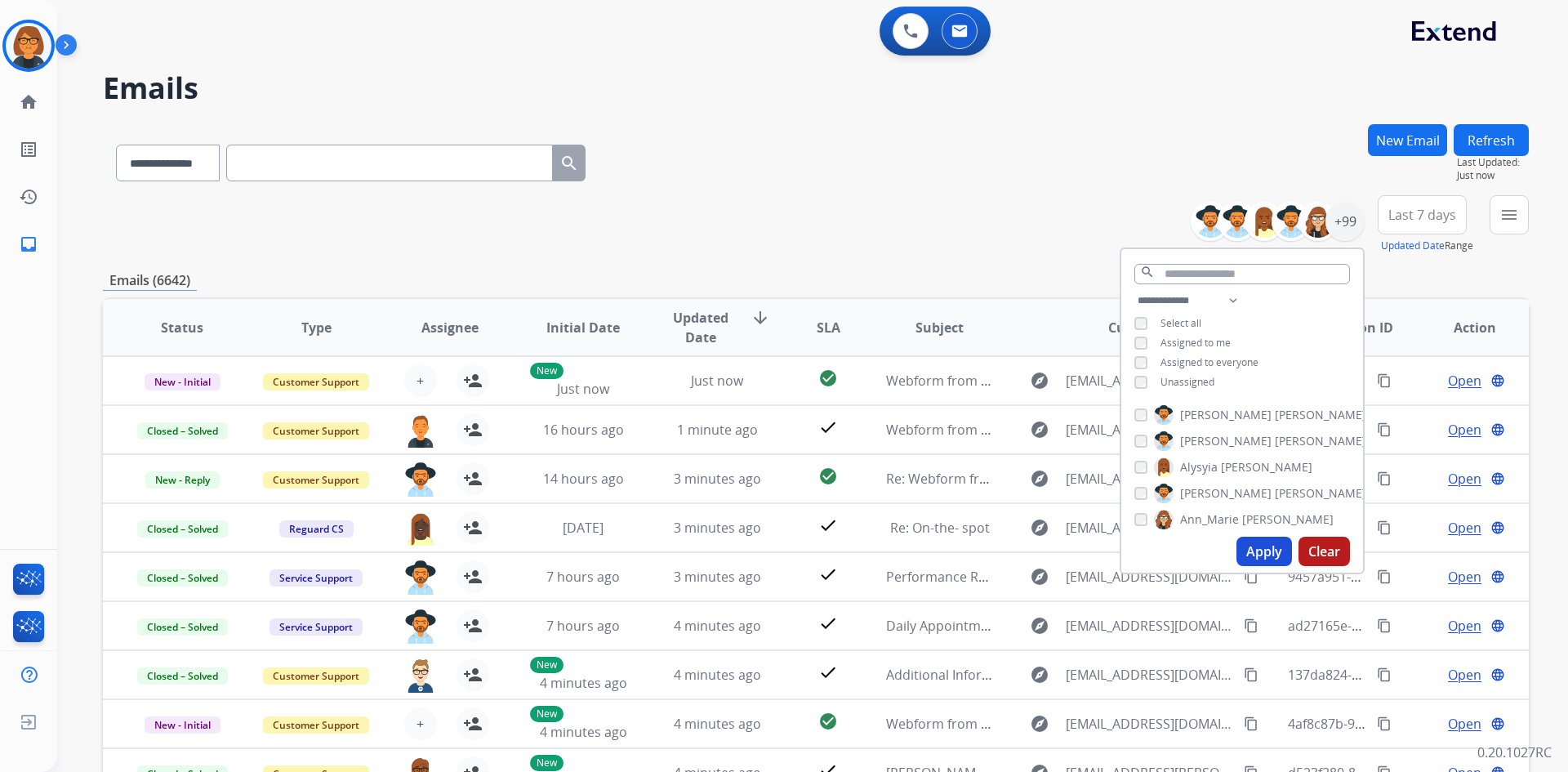
click at [1218, 341] on span "Assigned to me" at bounding box center [1196, 342] width 70 height 14
click at [1254, 551] on button "Apply" at bounding box center [1264, 552] width 55 height 30
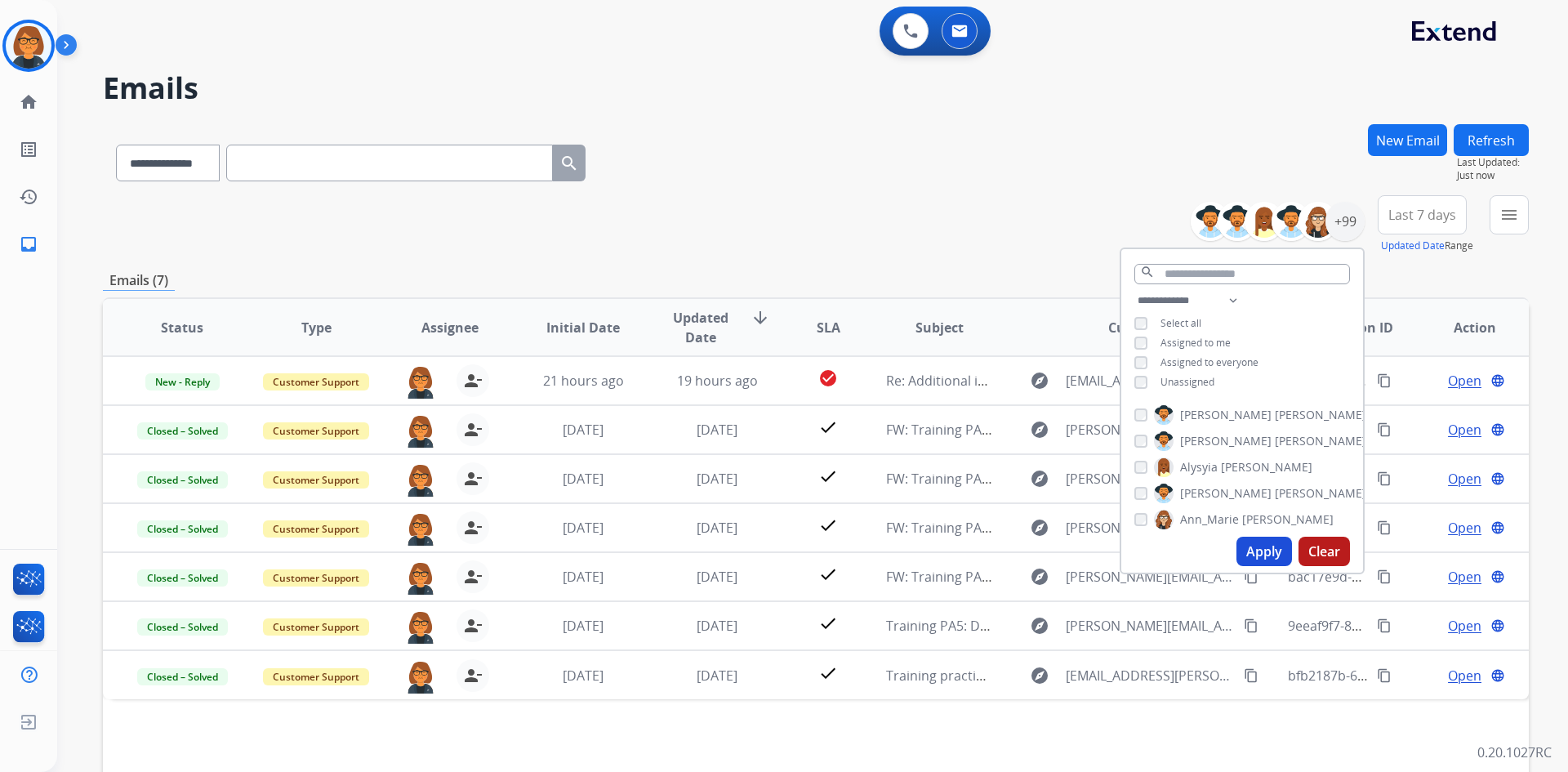
click at [829, 160] on div "**********" at bounding box center [816, 160] width 1425 height 71
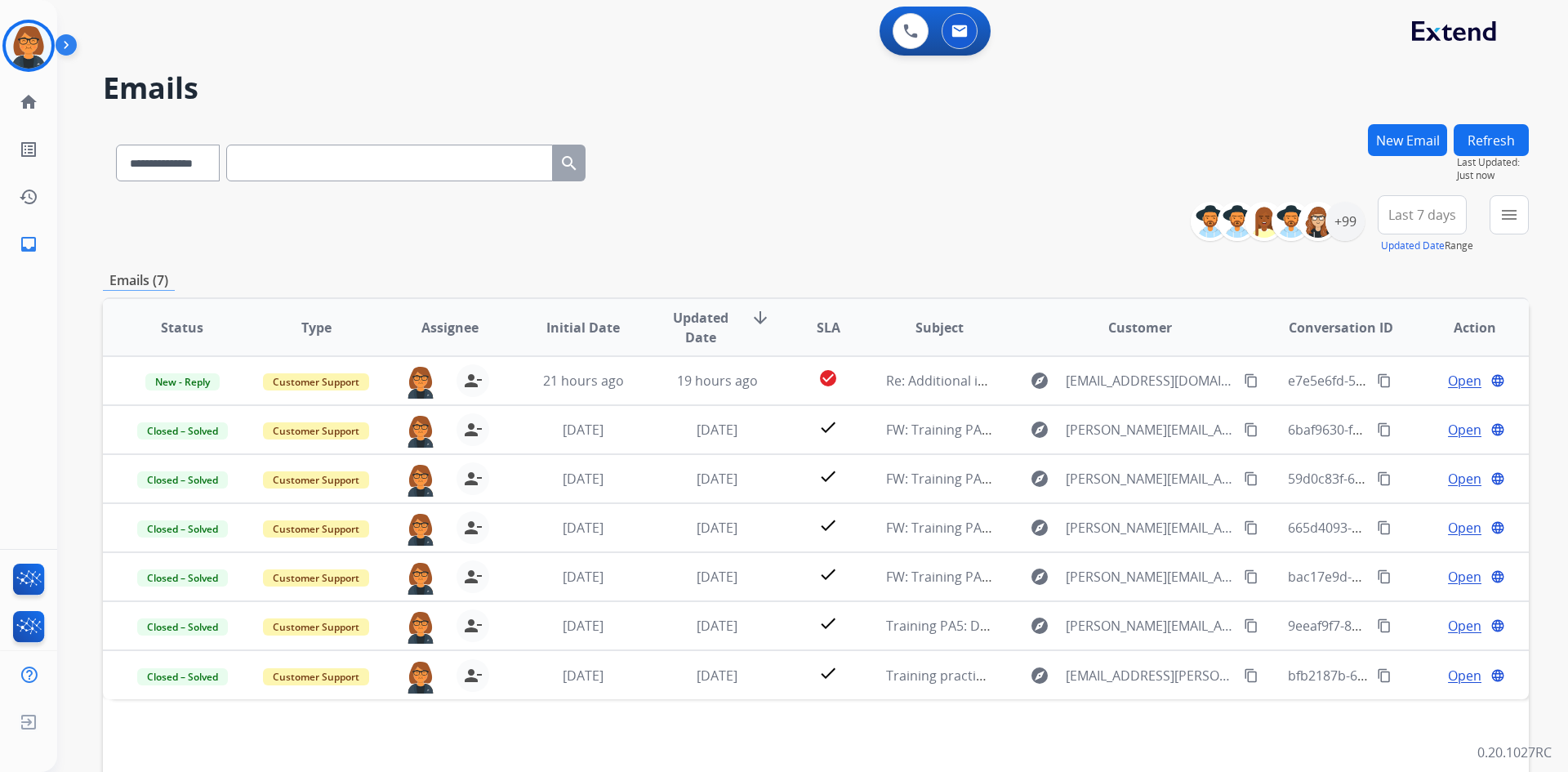
scroll to position [158, 0]
